Goal: Register for event/course

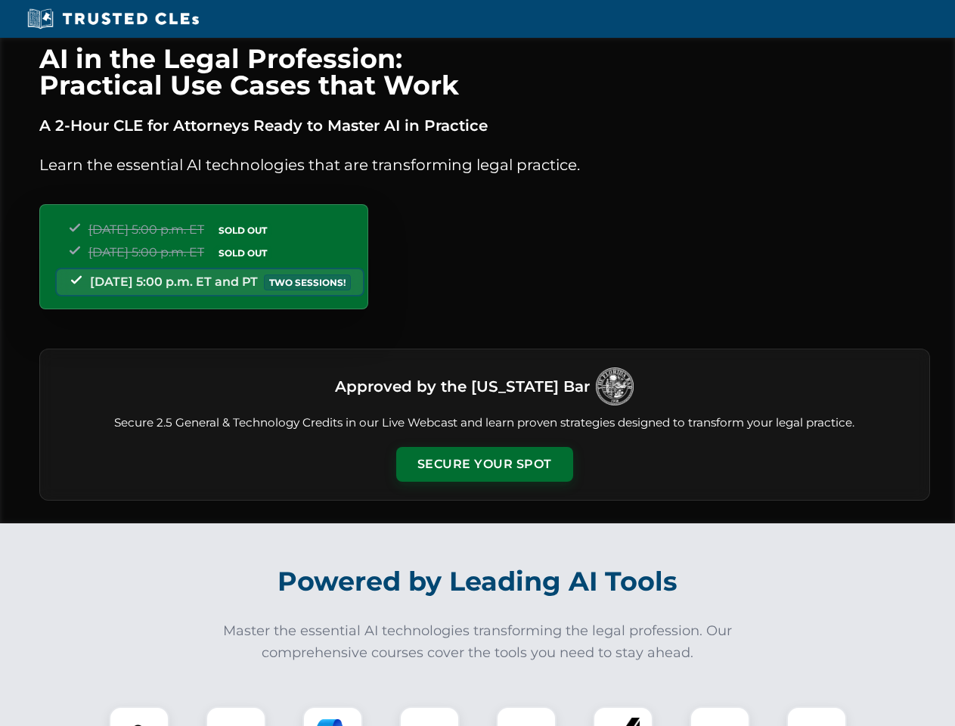
click at [484, 464] on button "Secure Your Spot" at bounding box center [484, 464] width 177 height 35
click at [139, 716] on img at bounding box center [139, 736] width 44 height 44
click at [236, 716] on div at bounding box center [236, 736] width 60 height 60
